Goal: Transaction & Acquisition: Purchase product/service

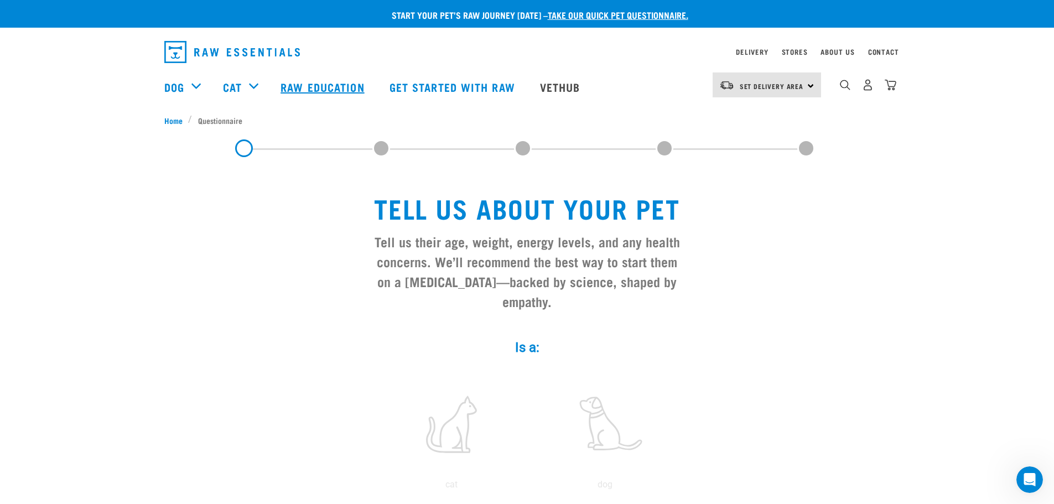
click at [323, 85] on link "Raw Education" at bounding box center [323, 87] width 108 height 44
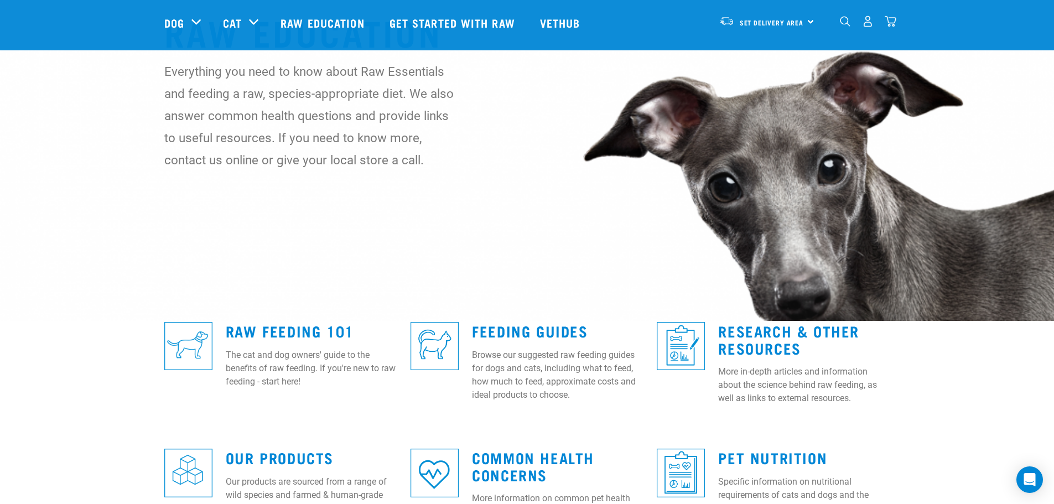
scroll to position [221, 0]
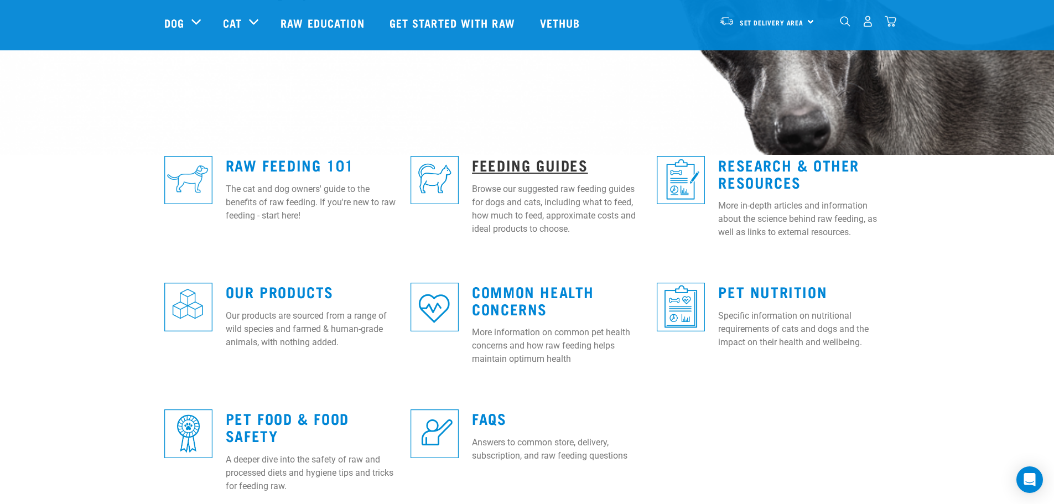
click at [501, 162] on link "Feeding Guides" at bounding box center [530, 164] width 116 height 8
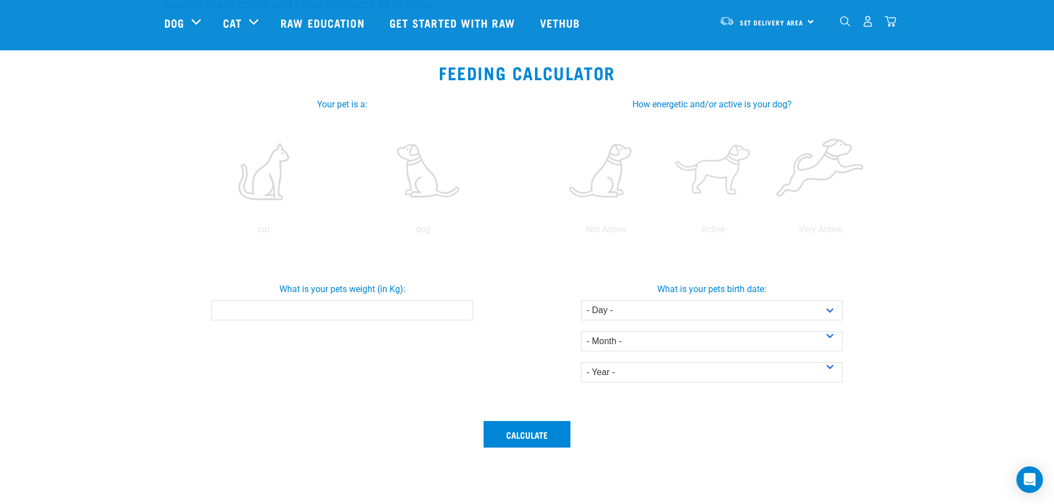
scroll to position [166, 0]
click at [713, 172] on label at bounding box center [712, 173] width 103 height 94
click at [659, 233] on input "radio" at bounding box center [659, 233] width 0 height 0
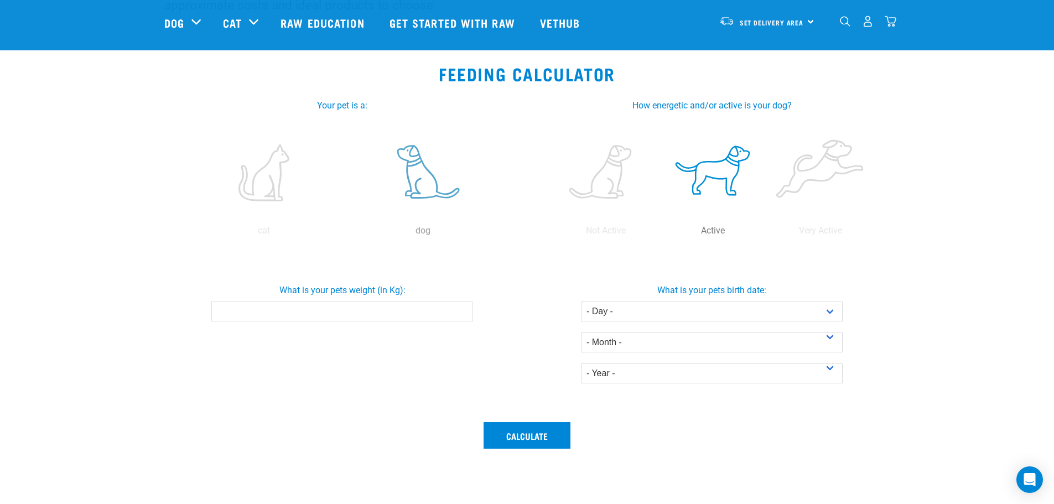
click at [419, 190] on label at bounding box center [423, 173] width 154 height 94
click at [343, 233] on input "radio" at bounding box center [343, 233] width 0 height 0
click at [410, 315] on input "What is your pets weight (in Kg):" at bounding box center [342, 311] width 262 height 20
click at [461, 315] on input "-0.1" at bounding box center [342, 311] width 262 height 20
click at [461, 315] on input "-0.2" at bounding box center [342, 311] width 262 height 20
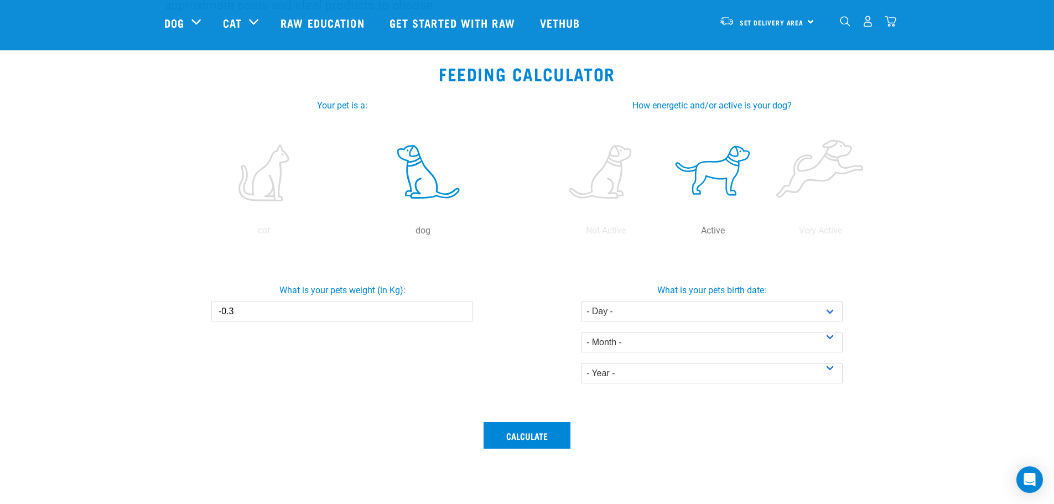
click at [461, 315] on input "-0.3" at bounding box center [342, 311] width 262 height 20
click at [461, 315] on input "-0.4" at bounding box center [342, 311] width 262 height 20
click at [461, 315] on input "-0.5" at bounding box center [342, 311] width 262 height 20
click at [461, 315] on input "-0.6" at bounding box center [342, 311] width 262 height 20
drag, startPoint x: 238, startPoint y: 310, endPoint x: 210, endPoint y: 311, distance: 27.7
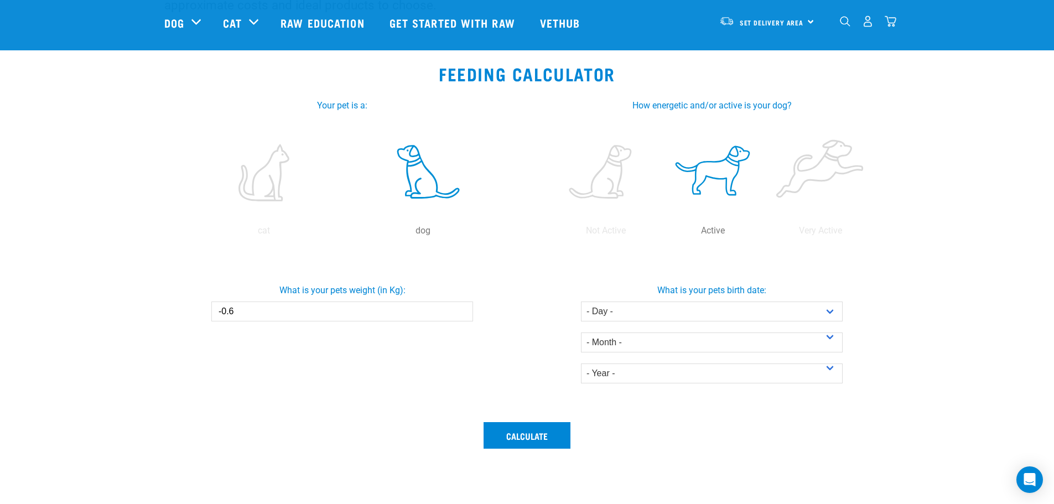
click at [210, 311] on div "What is your pets weight (in Kg): -0.6" at bounding box center [342, 298] width 374 height 46
type input "26"
click at [831, 368] on select "- Year - 2025 2024 2023 2022 2021 2020 2019 2018 2017 2016 2015 2014" at bounding box center [712, 373] width 262 height 20
select select "2014"
click at [581, 363] on select "- Year - 2025 2024 2023 2022 2021 2020 2019 2018 2017 2016 2015 2014" at bounding box center [712, 373] width 262 height 20
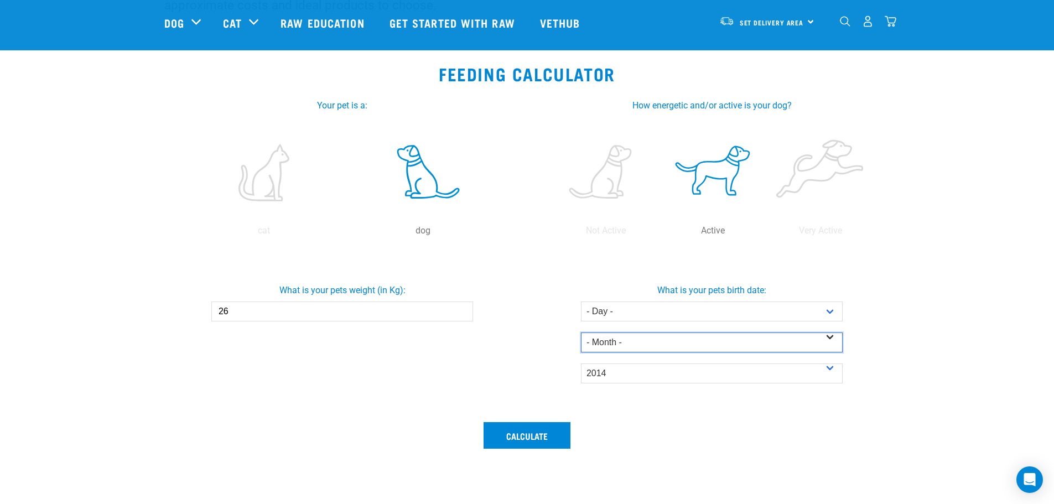
click at [827, 339] on select "- Month - January February March April May June July August September October N…" at bounding box center [712, 342] width 262 height 20
select select "July"
click at [581, 332] on select "- Month - January February March April May June July August September October N…" at bounding box center [712, 342] width 262 height 20
click at [833, 367] on select "- Year - 2025 2024 2023 2022 2021 2020 2019 2018 2017 2016 2015 2014" at bounding box center [712, 373] width 262 height 20
click at [512, 292] on label "What is your pets weight (in Kg):" at bounding box center [342, 290] width 374 height 13
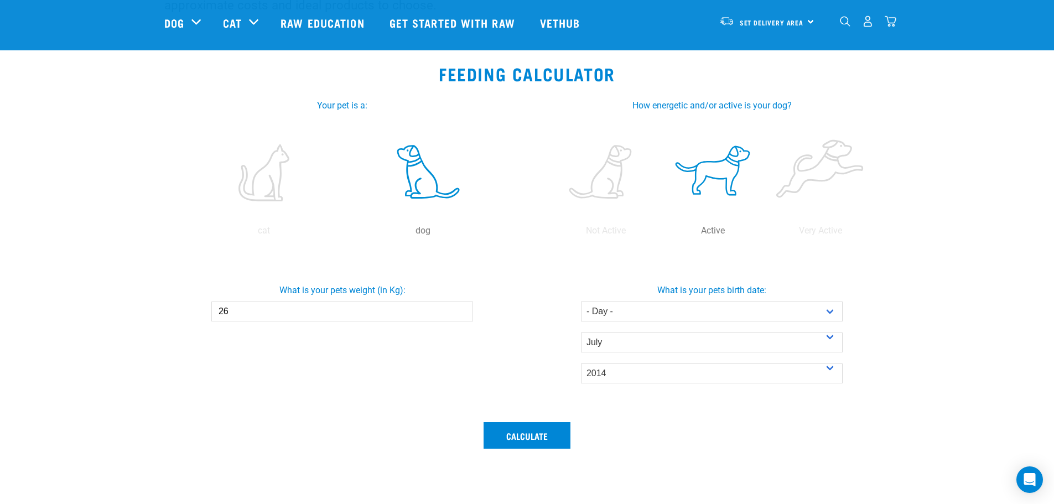
click at [473, 301] on input "26" at bounding box center [342, 311] width 262 height 20
click at [832, 308] on select "- Day - 1 2 3 4 5 6 7 8 9 10 11 12 13 14 15 16 17 18 19 20 21 22 23 24 25 26 27" at bounding box center [712, 311] width 262 height 20
select select "15"
click at [581, 301] on select "- Day - 1 2 3 4 5 6 7 8 9 10 11 12 13 14 15 16 17 18 19 20 21 22 23 24 25 26 27" at bounding box center [712, 311] width 262 height 20
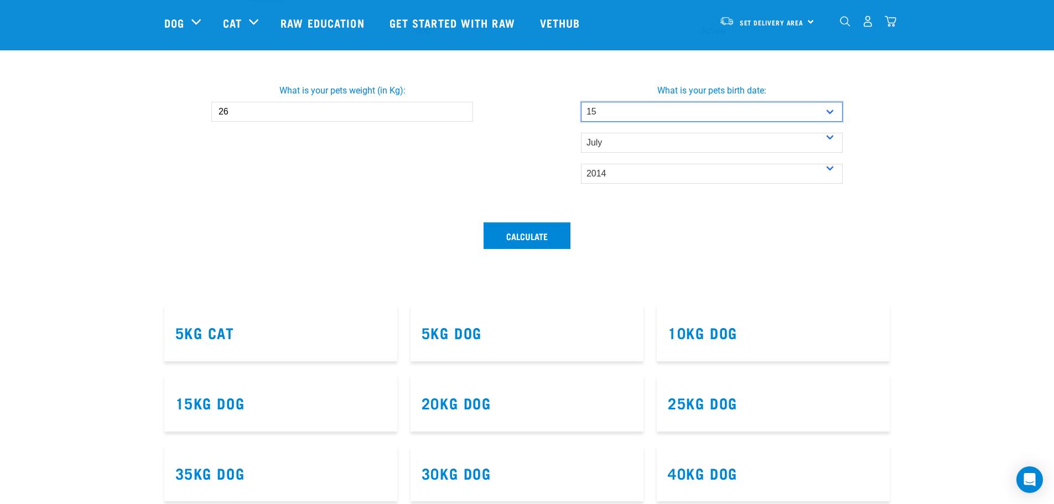
scroll to position [387, 0]
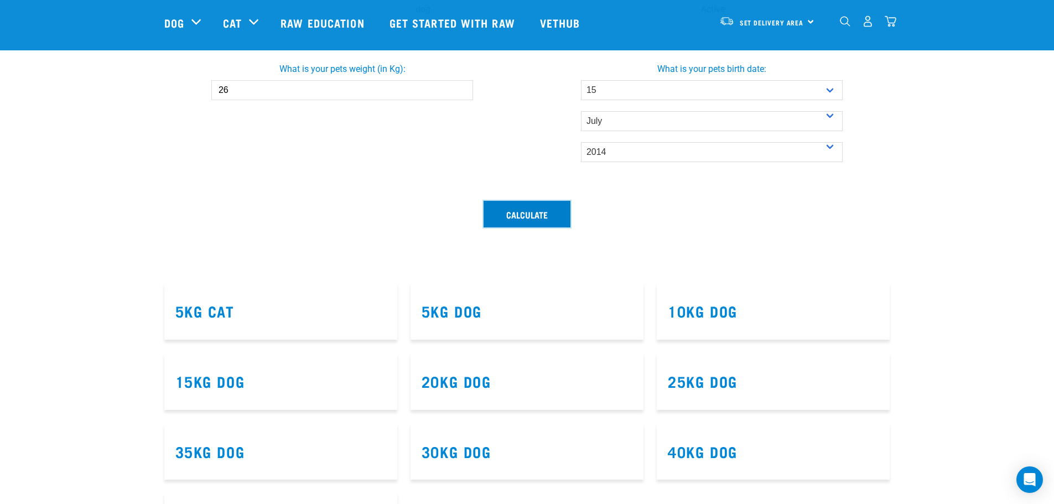
click at [524, 216] on button "Calculate" at bounding box center [526, 214] width 87 height 27
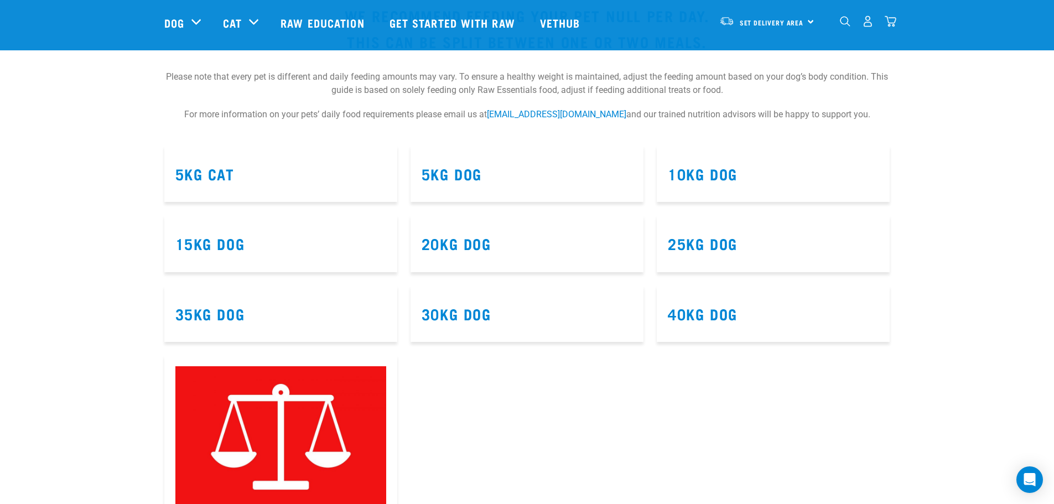
scroll to position [664, 0]
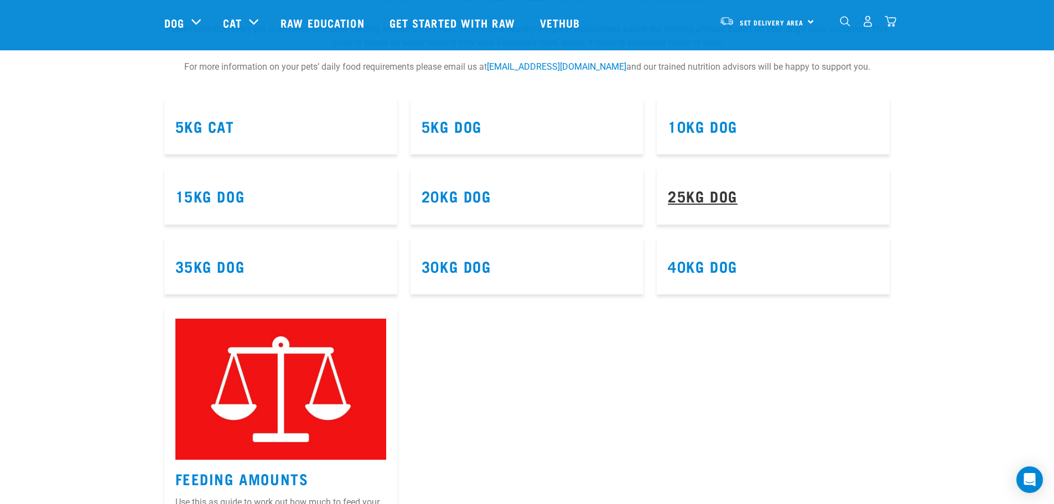
click at [697, 195] on link "25kg Dog" at bounding box center [703, 195] width 70 height 8
click at [723, 191] on link "25kg Dog" at bounding box center [703, 195] width 70 height 8
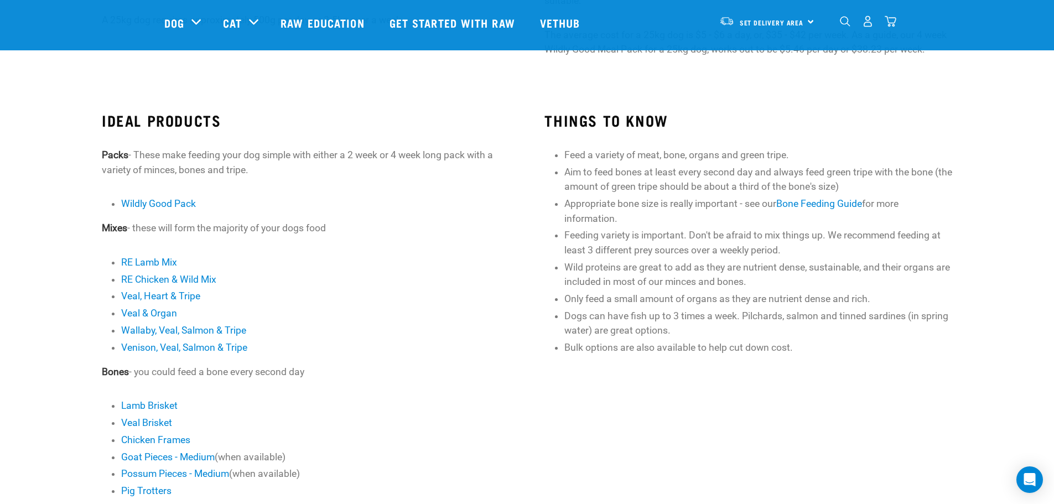
scroll to position [221, 0]
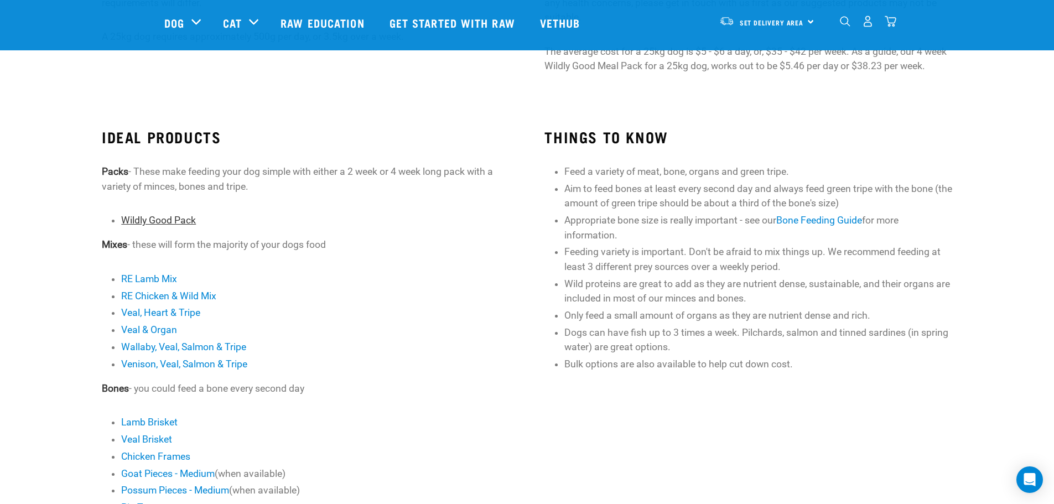
click at [168, 217] on link "Wildly Good Pack" at bounding box center [158, 220] width 75 height 11
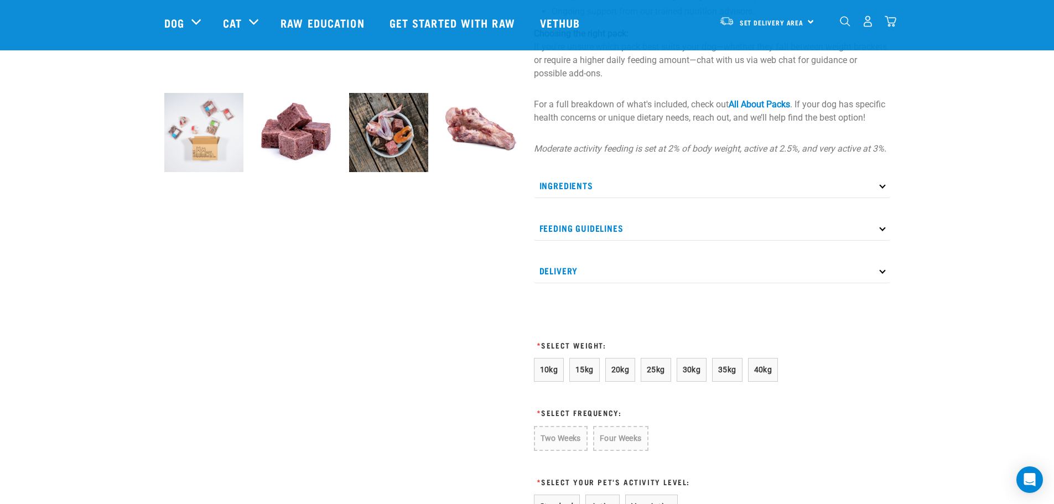
scroll to position [387, 0]
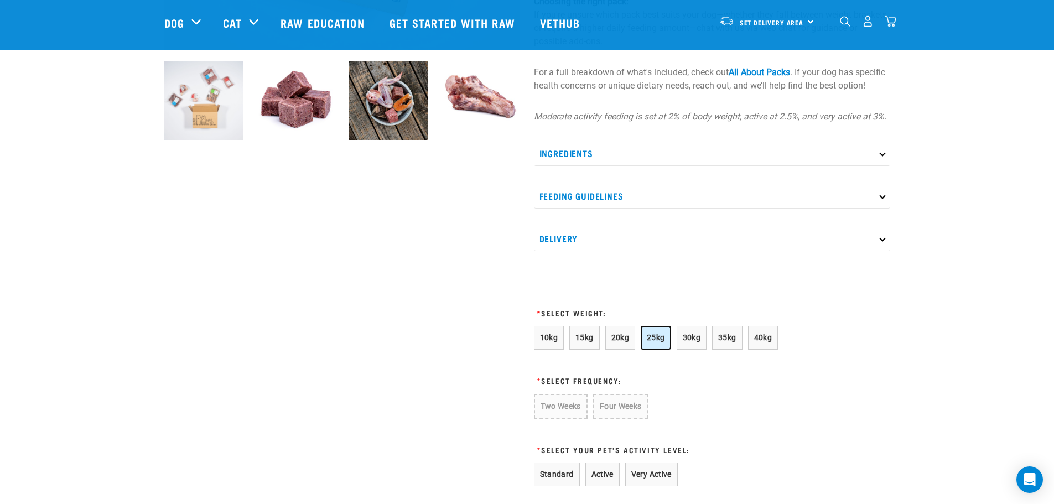
click at [651, 342] on span "25kg" at bounding box center [655, 337] width 18 height 9
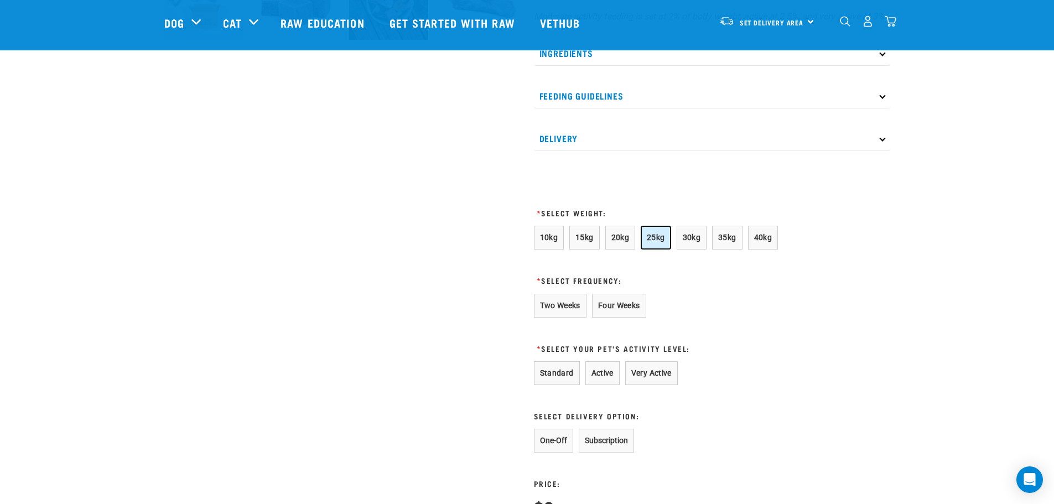
scroll to position [498, 0]
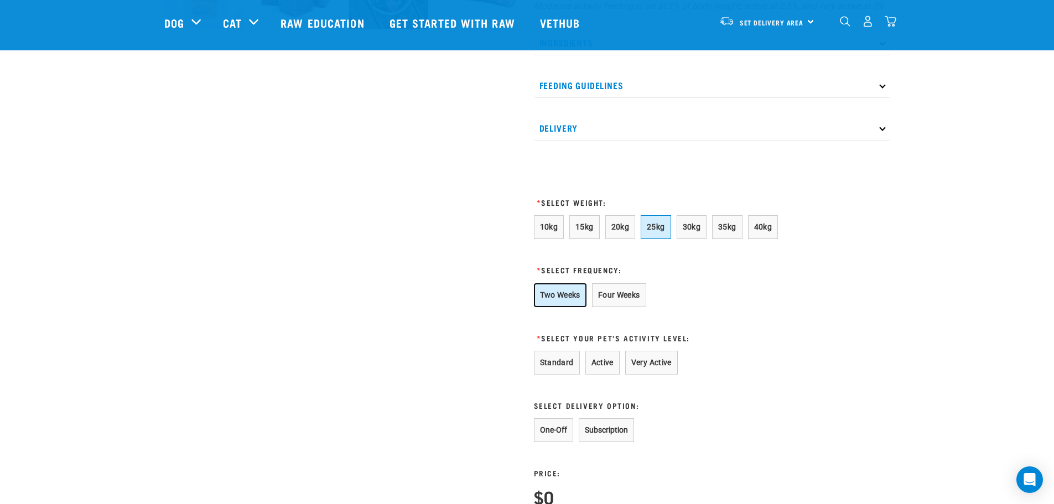
click at [568, 305] on button "Two Weeks" at bounding box center [560, 295] width 53 height 24
click at [860, 302] on div "Wildly Good Dog Pack (Standard) Our Wildly Good Dog Pack makes raw feeding simp…" at bounding box center [711, 95] width 369 height 1055
click at [603, 374] on button "Active" at bounding box center [602, 363] width 34 height 24
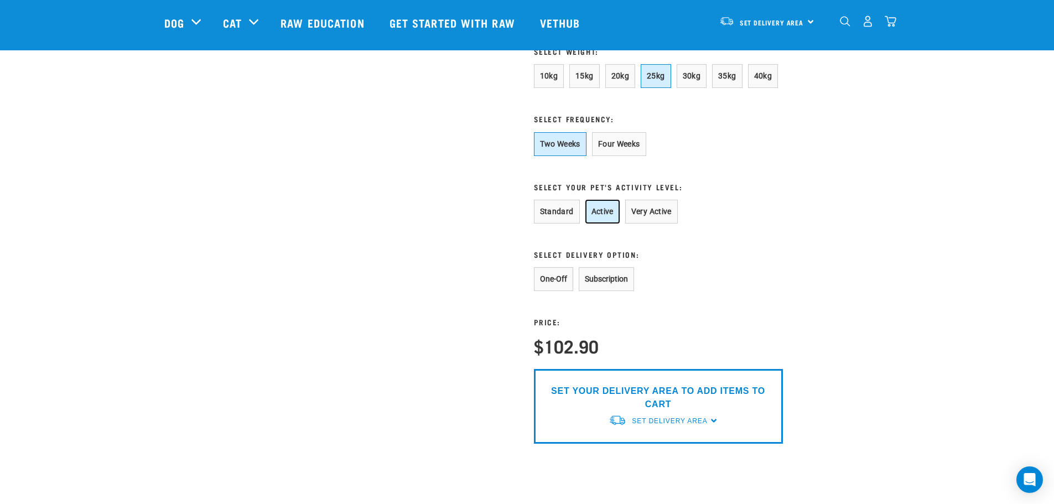
scroll to position [664, 0]
